Goal: Information Seeking & Learning: Learn about a topic

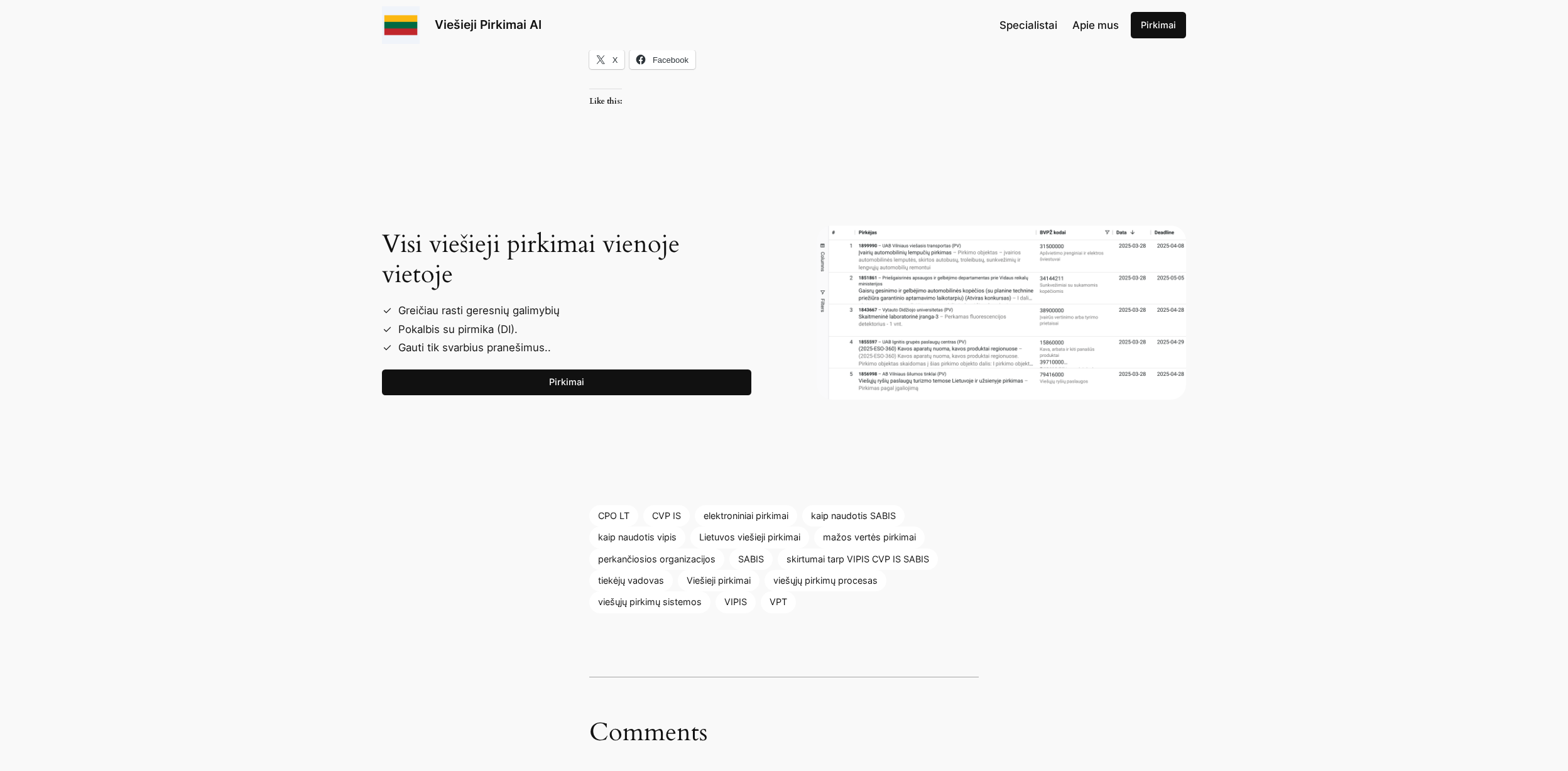
scroll to position [1884, 0]
click at [522, 378] on link "Pirkimai" at bounding box center [566, 382] width 370 height 27
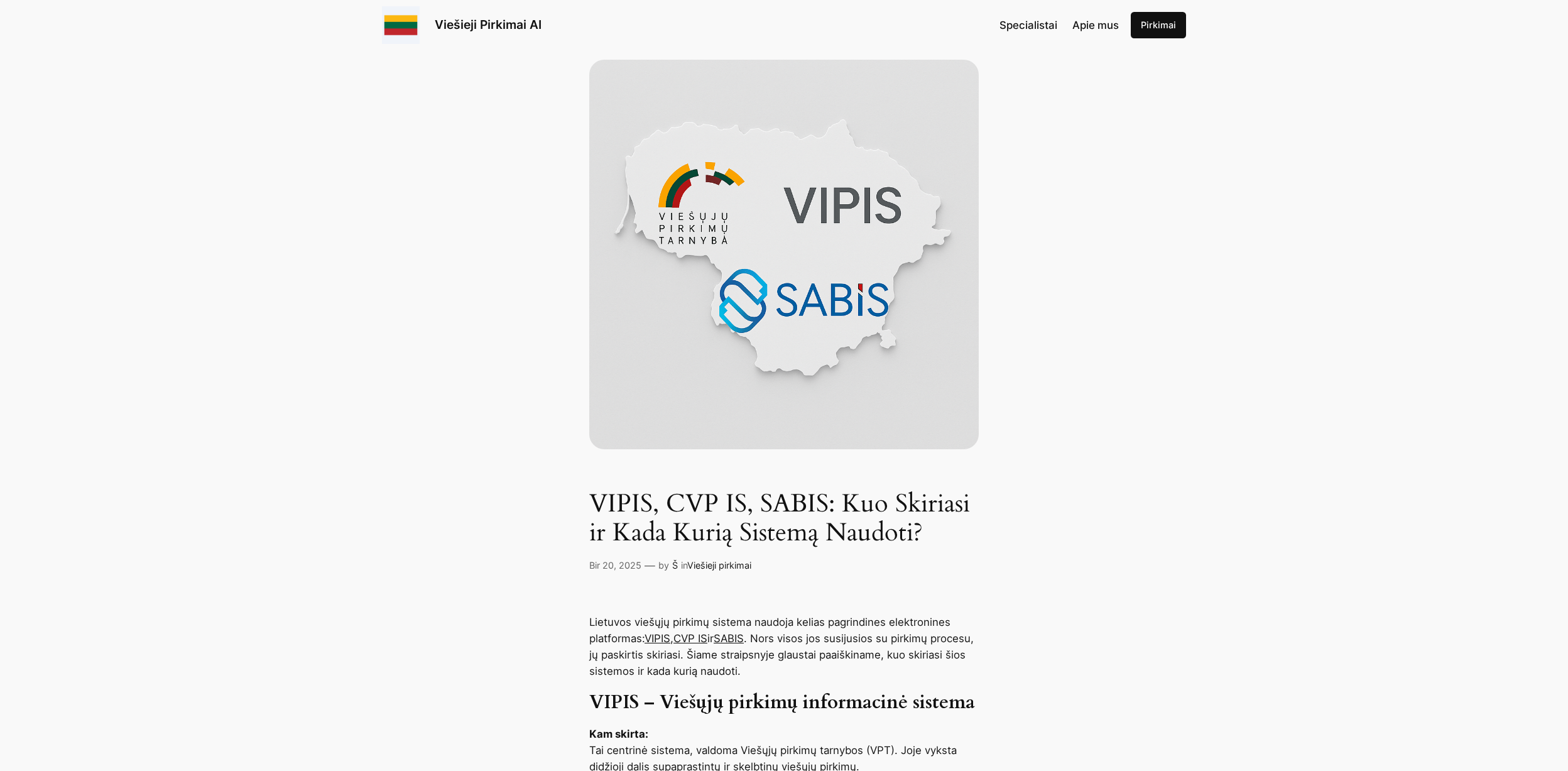
scroll to position [0, 0]
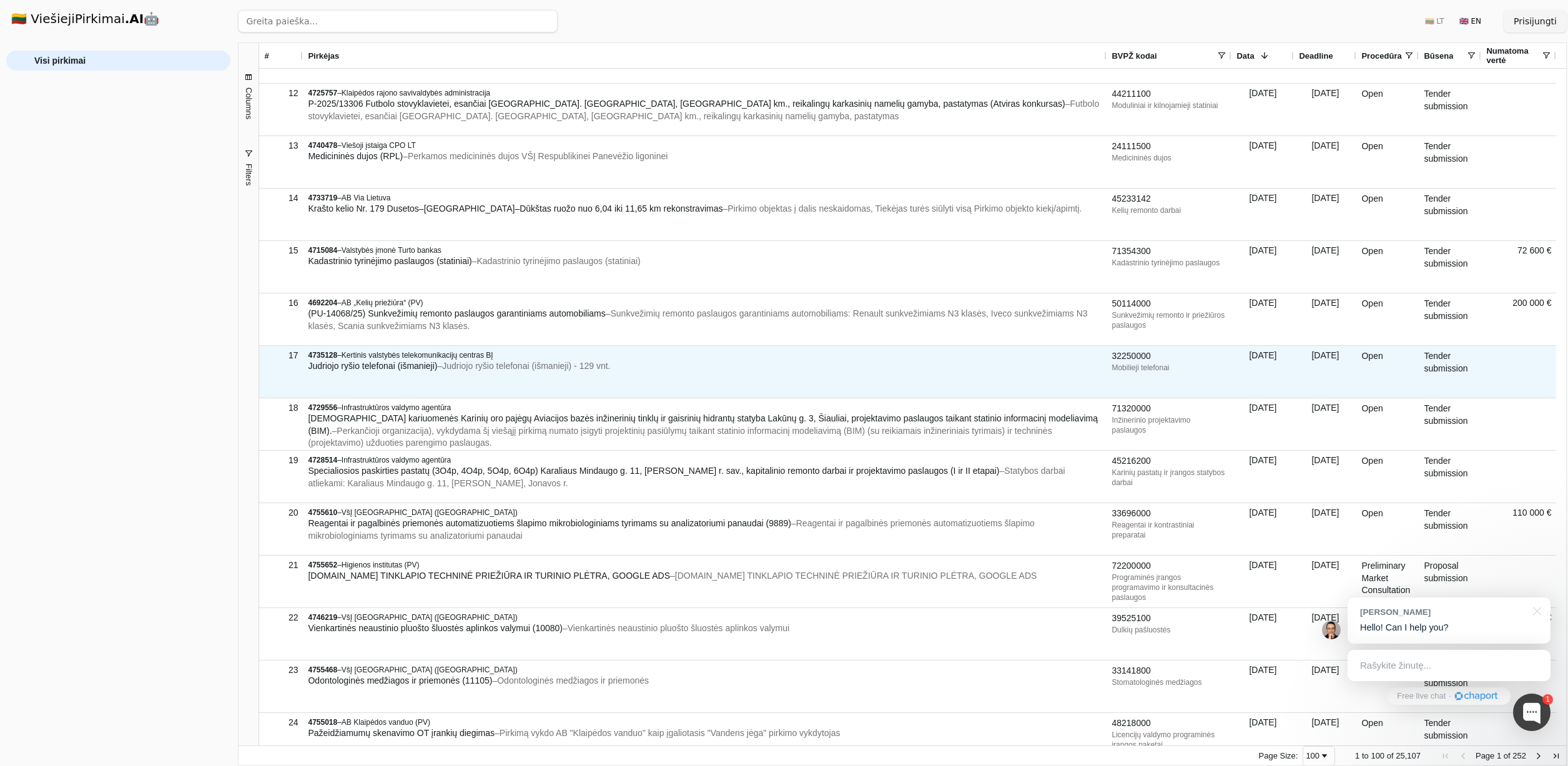
click at [801, 385] on div "4735128 – Kertinis valstybės telekomunikacijų centras BĮ Judriojo ryšio telefon…" at bounding box center [705, 371] width 804 height 52
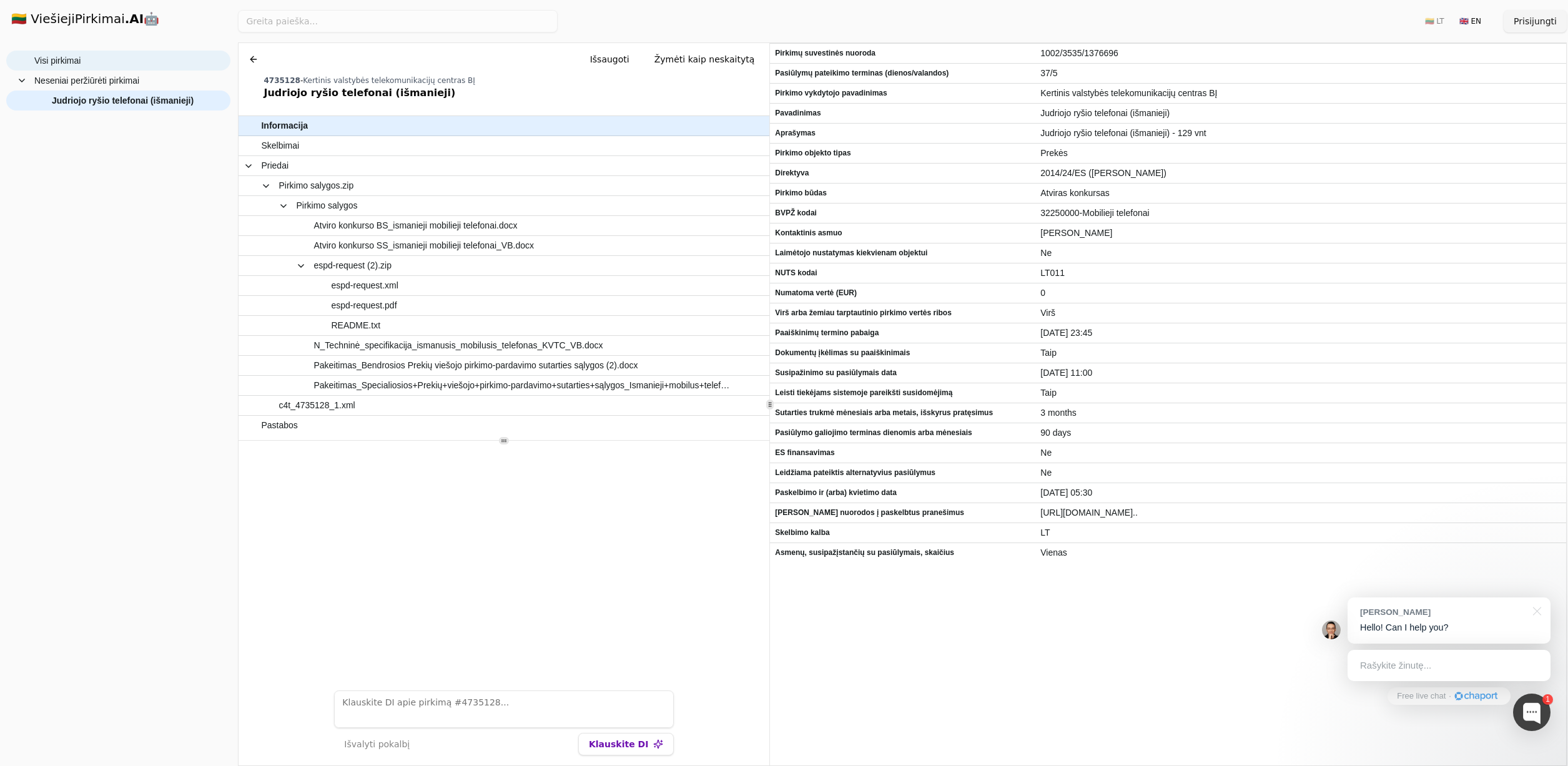
click at [70, 59] on span "Visi pirkimai" at bounding box center [57, 61] width 46 height 19
